Goal: Find specific page/section: Find specific page/section

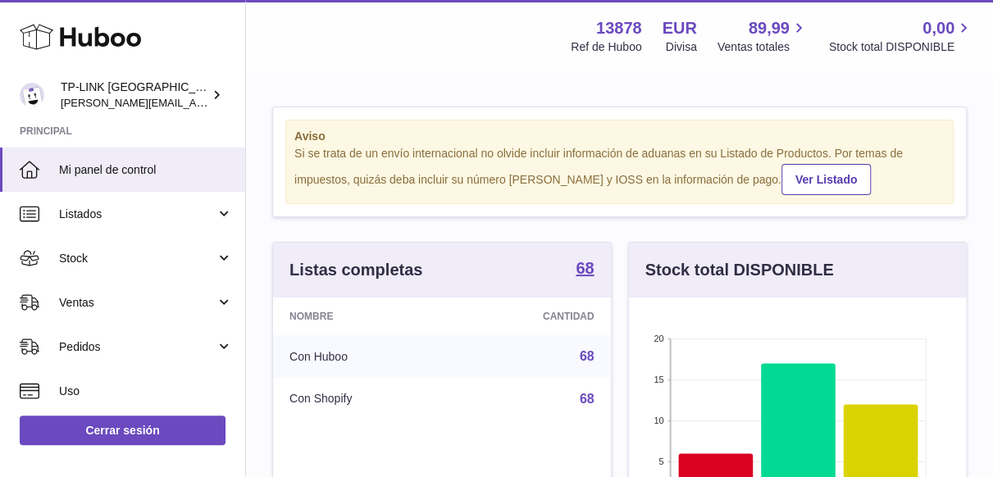
scroll to position [256, 338]
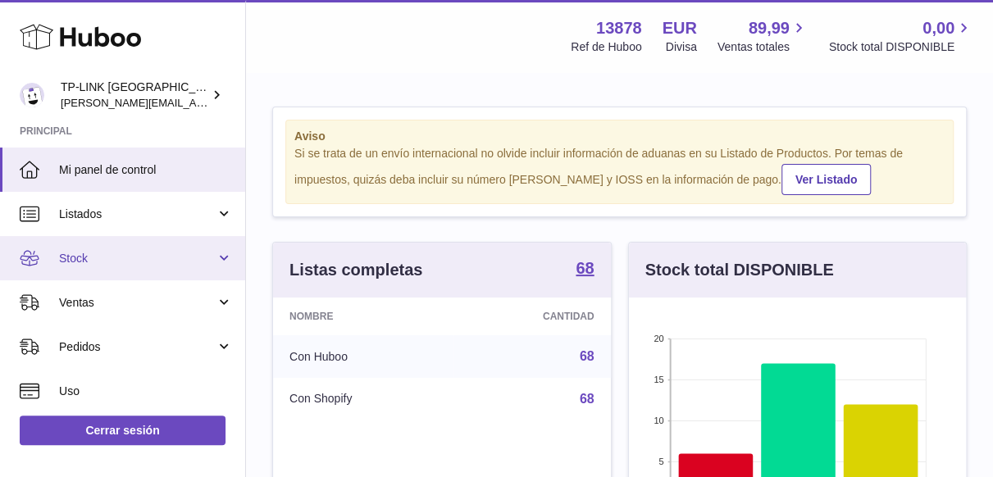
click at [226, 258] on link "Stock" at bounding box center [122, 258] width 245 height 44
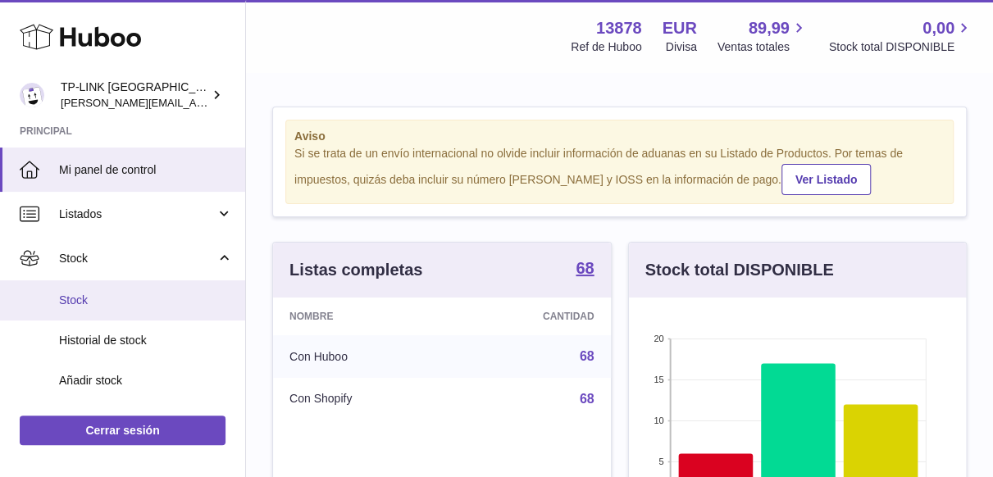
click at [132, 296] on span "Stock" at bounding box center [146, 301] width 174 height 16
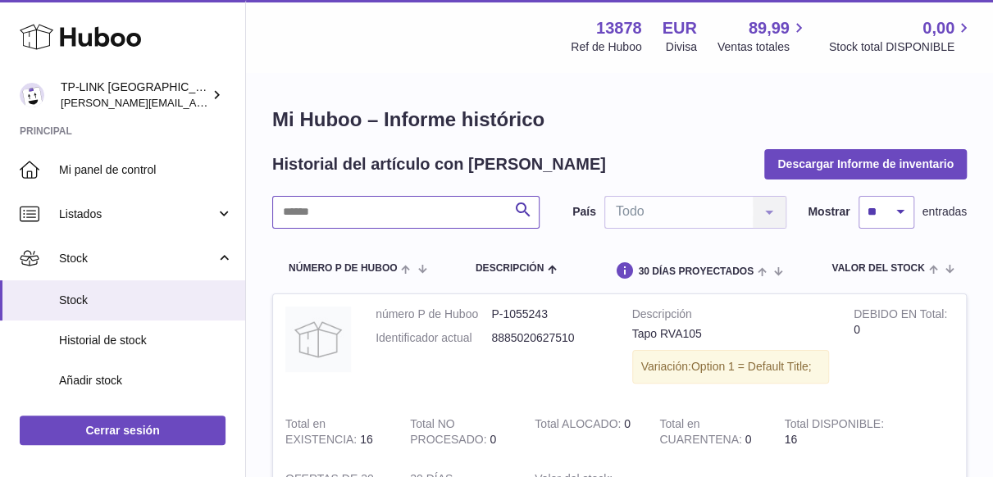
click at [383, 215] on input "text" at bounding box center [405, 212] width 267 height 33
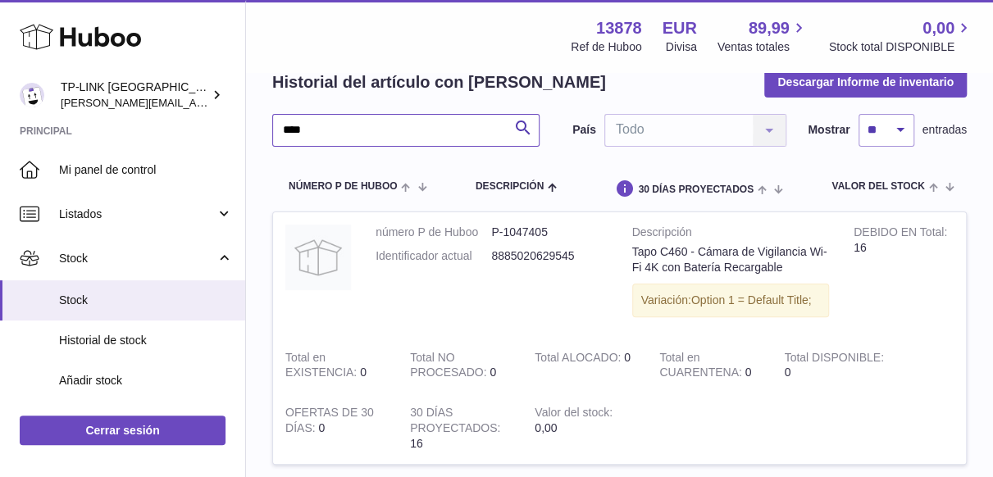
scroll to position [164, 0]
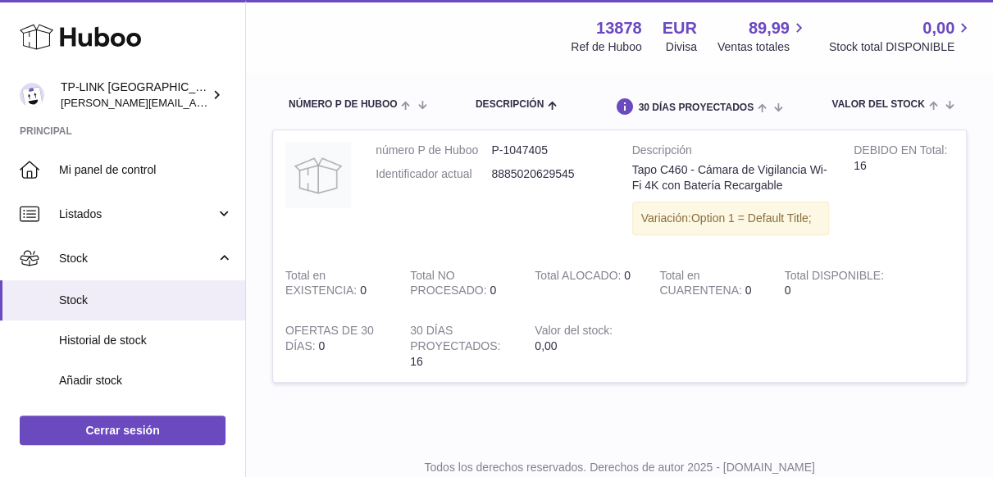
type input "****"
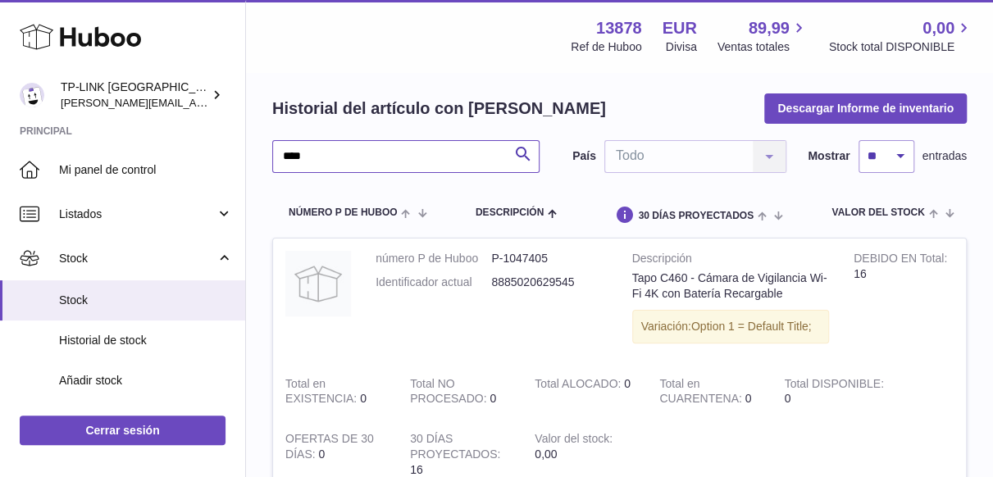
scroll to position [82, 0]
